Goal: Task Accomplishment & Management: Use online tool/utility

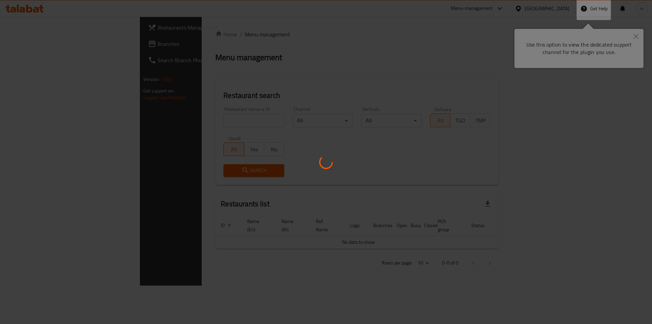
click at [456, 33] on div at bounding box center [326, 162] width 652 height 324
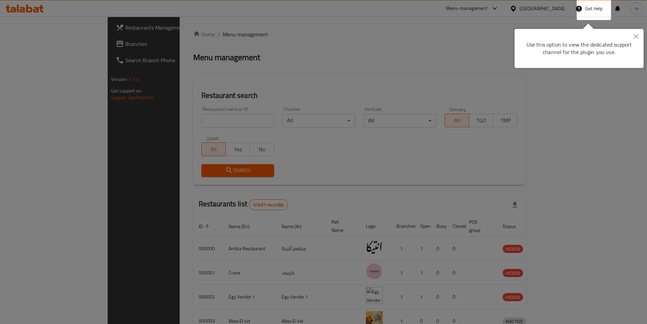
click at [637, 38] on icon "Close" at bounding box center [636, 36] width 5 height 5
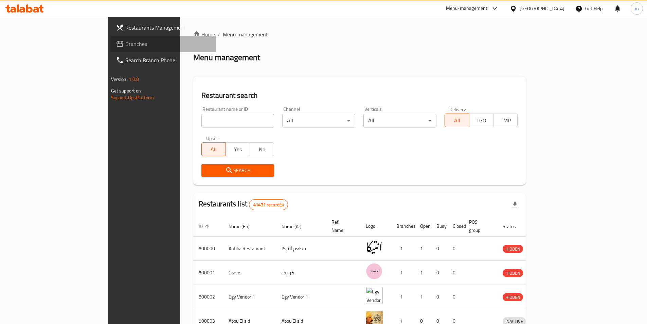
click at [110, 43] on link "Branches" at bounding box center [162, 44] width 105 height 16
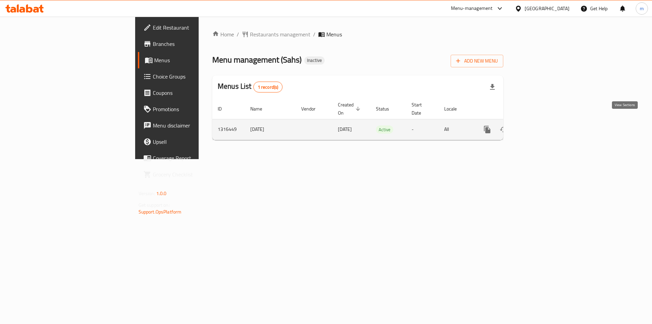
click at [540, 125] on icon "enhanced table" at bounding box center [536, 129] width 8 height 8
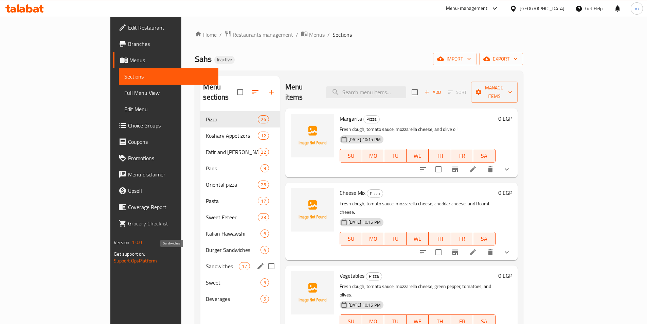
click at [206, 262] on span "Sandwiches" at bounding box center [222, 266] width 33 height 8
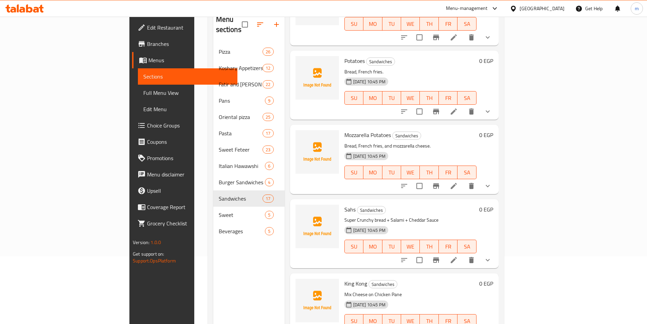
scroll to position [95, 0]
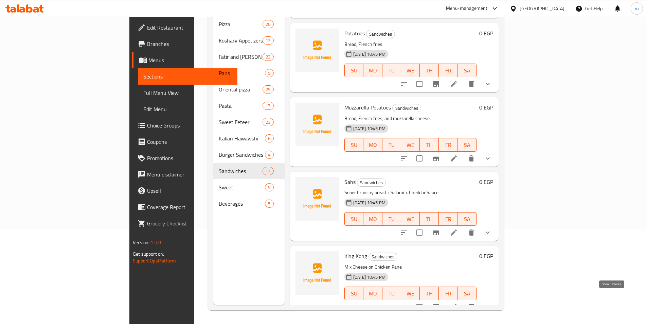
click at [492, 303] on icon "show more" at bounding box center [488, 307] width 8 height 8
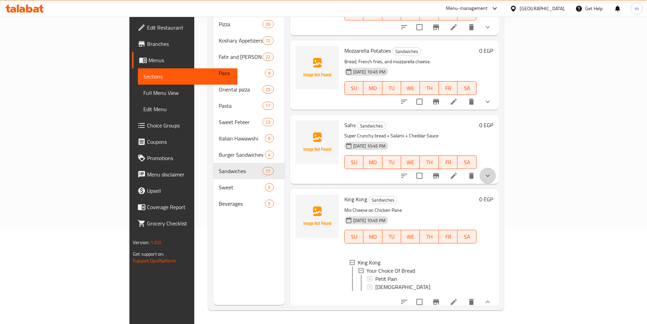
click at [496, 171] on button "show more" at bounding box center [488, 175] width 16 height 16
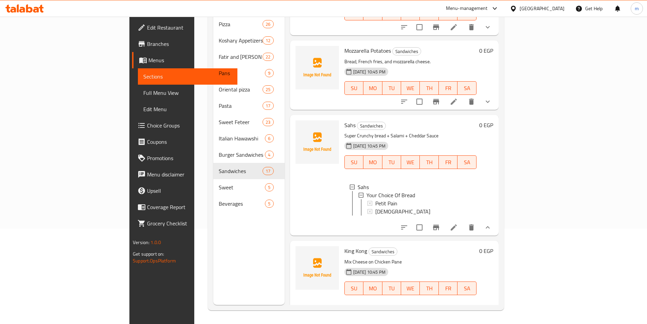
scroll to position [977, 0]
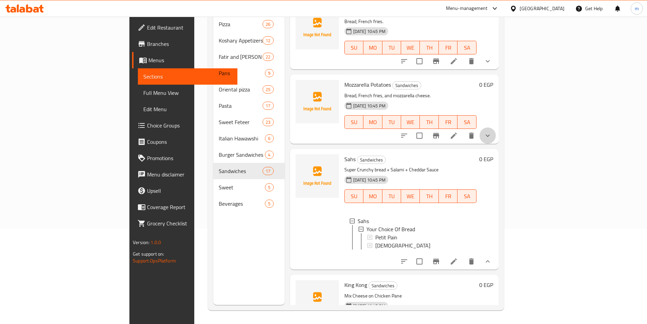
click at [496, 127] on button "show more" at bounding box center [488, 135] width 16 height 16
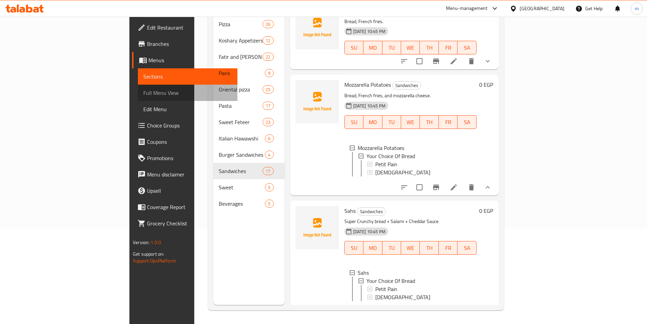
click at [143, 89] on span "Full Menu View" at bounding box center [187, 93] width 89 height 8
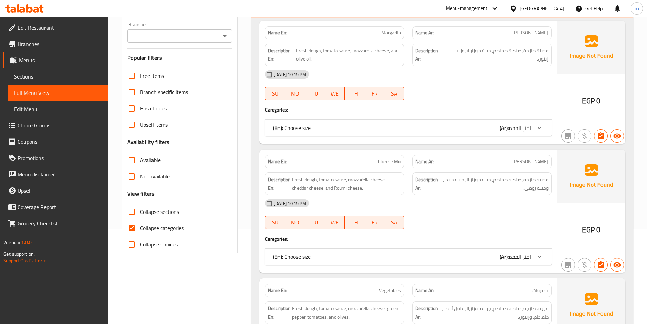
click at [130, 212] on input "Collapse sections" at bounding box center [132, 211] width 16 height 16
checkbox input "true"
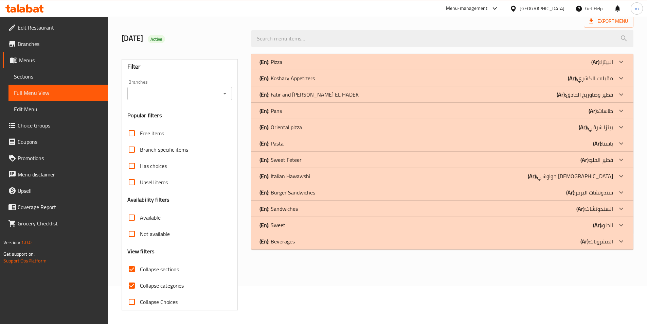
click at [131, 228] on input "Not available" at bounding box center [132, 233] width 16 height 16
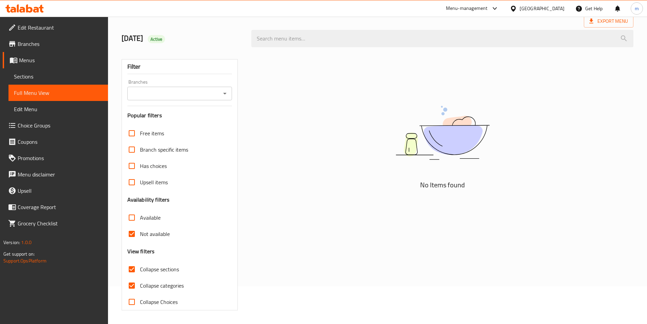
click at [133, 234] on input "Not available" at bounding box center [132, 233] width 16 height 16
checkbox input "false"
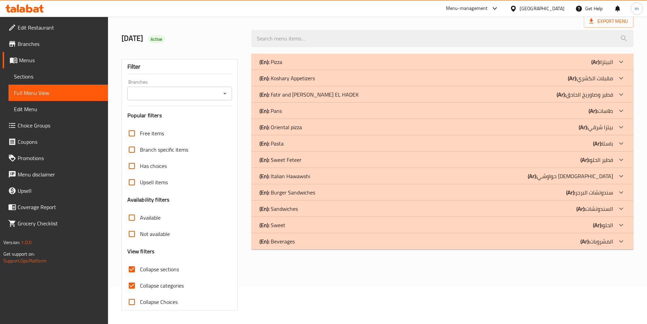
click at [625, 247] on div at bounding box center [621, 241] width 16 height 16
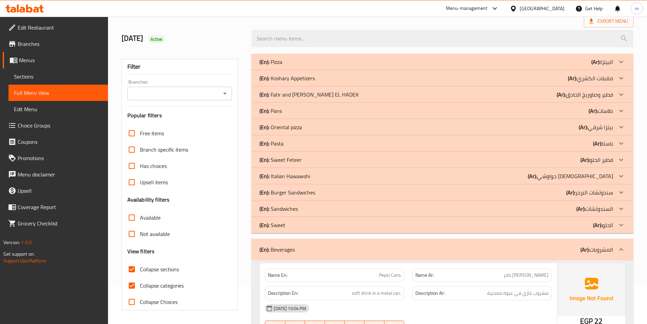
click at [623, 225] on icon at bounding box center [621, 225] width 8 height 8
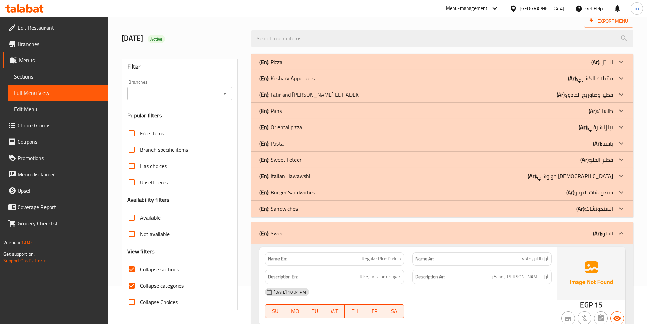
click at [621, 211] on icon at bounding box center [621, 208] width 8 height 8
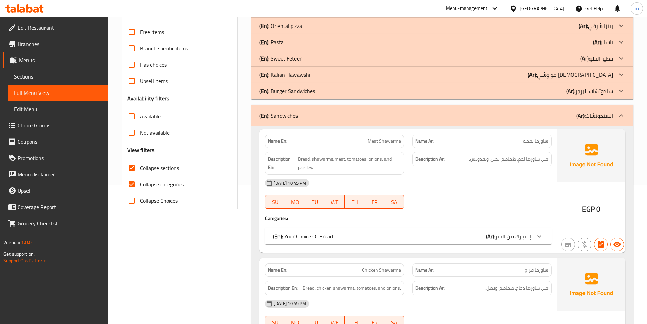
scroll to position [140, 0]
click at [131, 186] on input "Collapse categories" at bounding box center [132, 183] width 16 height 16
checkbox input "false"
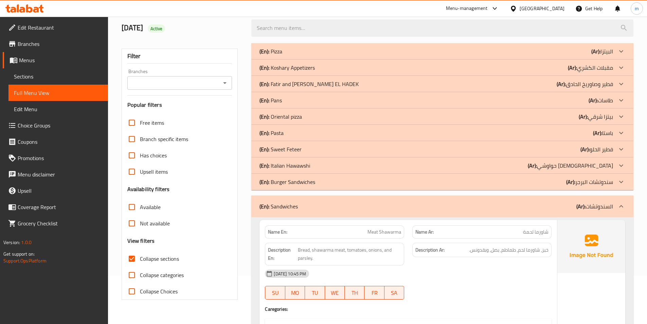
scroll to position [13, 0]
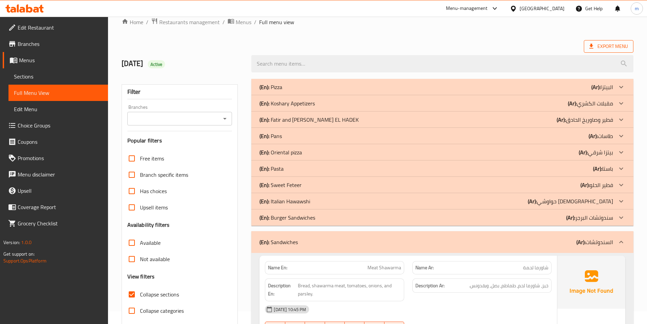
click at [613, 48] on span "Export Menu" at bounding box center [608, 46] width 39 height 8
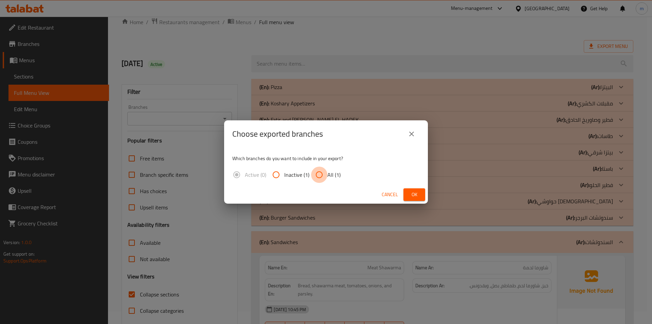
click at [318, 174] on input "All (1)" at bounding box center [319, 174] width 16 height 16
radio input "true"
click at [427, 193] on div "Cancel Ok" at bounding box center [326, 194] width 204 height 18
click at [419, 194] on span "Ok" at bounding box center [414, 194] width 11 height 8
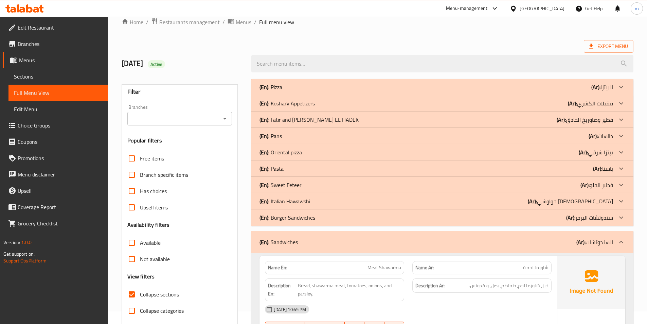
click at [9, 8] on icon at bounding box center [7, 9] width 5 height 8
